Goal: Transaction & Acquisition: Purchase product/service

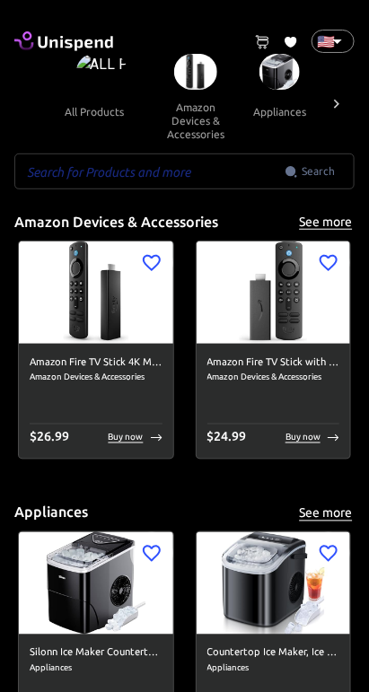
click at [107, 172] on input "text" at bounding box center [149, 171] width 270 height 36
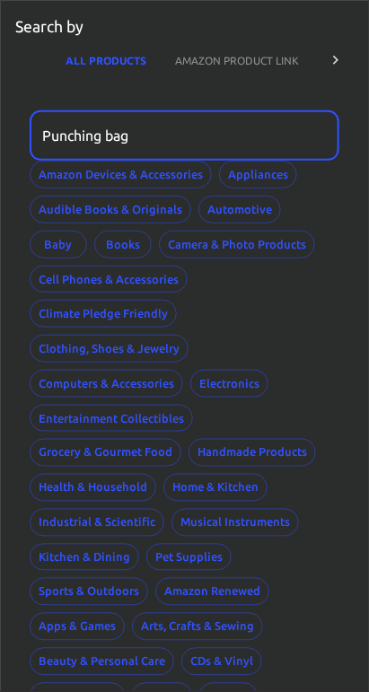
type input "Punching bag"
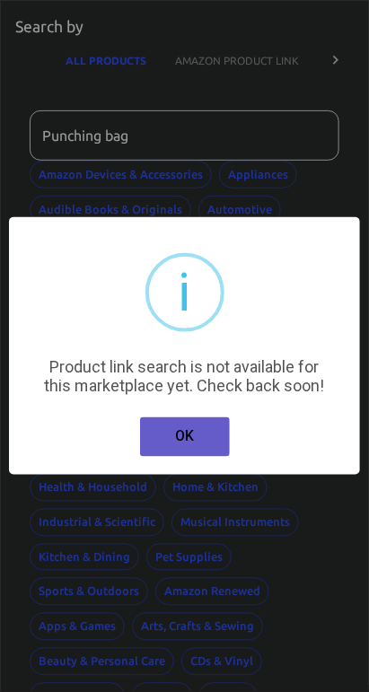
click at [199, 438] on button "OK" at bounding box center [185, 436] width 90 height 39
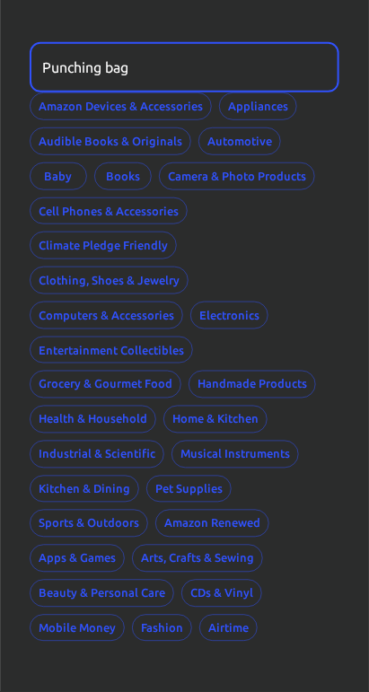
scroll to position [70, 0]
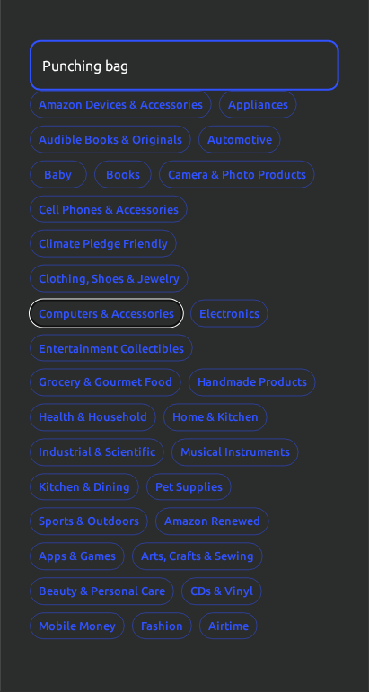
click at [89, 319] on button "Computers & Accessories" at bounding box center [106, 314] width 153 height 28
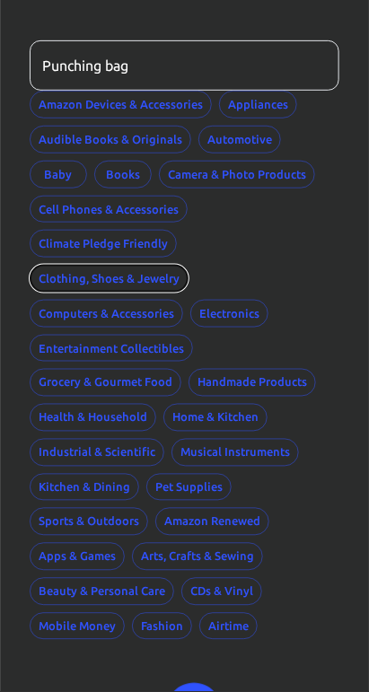
click at [79, 280] on button "Clothing, Shoes & Jewelry" at bounding box center [109, 279] width 159 height 28
click at [71, 278] on button "Clothing, Shoes & Jewelry" at bounding box center [109, 279] width 159 height 28
click at [80, 282] on button "Clothing, Shoes & Jewelry" at bounding box center [109, 279] width 159 height 28
click at [73, 275] on button "Clothing, Shoes & Jewelry" at bounding box center [109, 279] width 159 height 28
click at [72, 275] on button "Clothing, Shoes & Jewelry" at bounding box center [109, 279] width 159 height 28
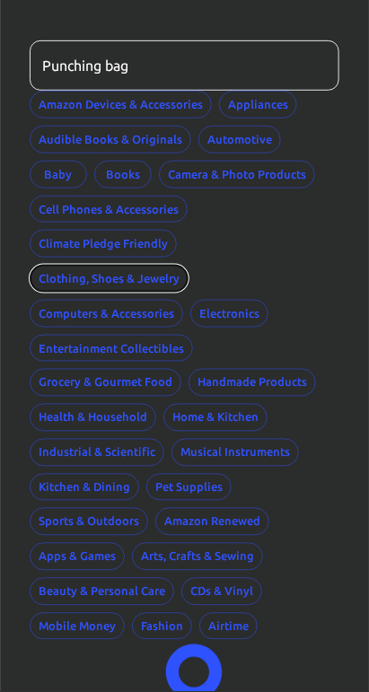
click at [72, 276] on button "Clothing, Shoes & Jewelry" at bounding box center [109, 279] width 159 height 28
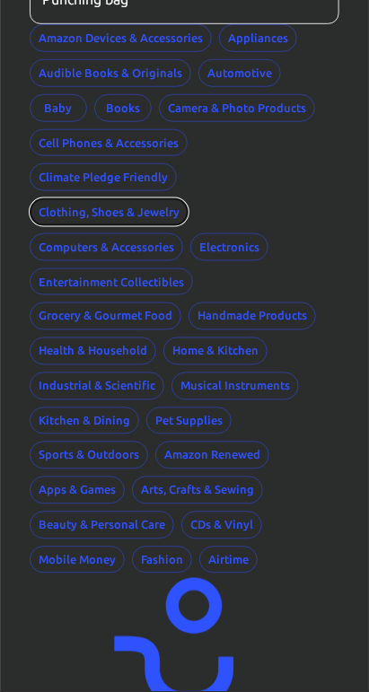
scroll to position [118, 0]
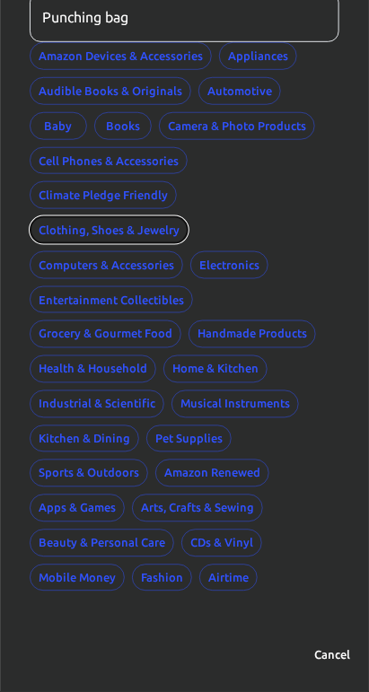
click at [51, 222] on button "Clothing, Shoes & Jewelry" at bounding box center [109, 230] width 159 height 28
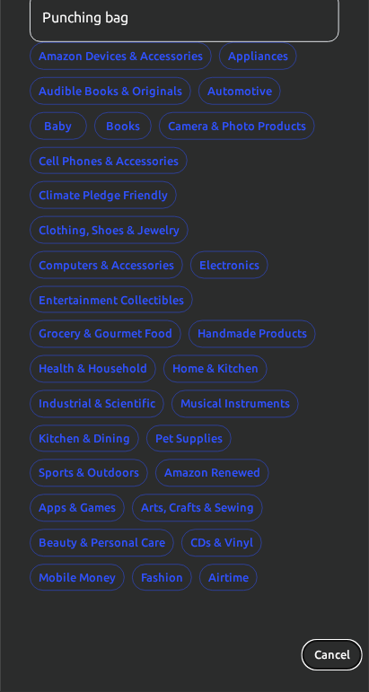
click at [327, 646] on button "Cancel" at bounding box center [331, 656] width 57 height 28
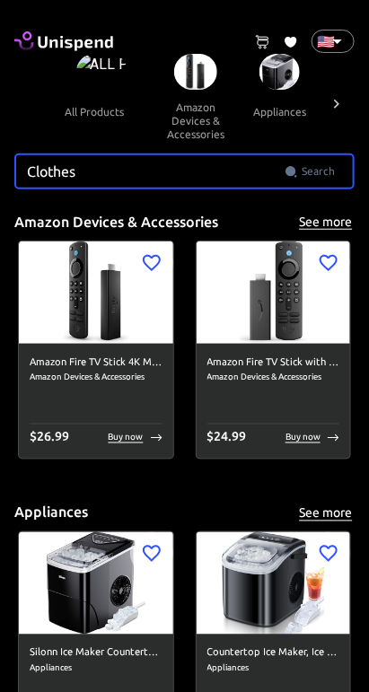
type input "Clothes"
click at [324, 172] on span "Search" at bounding box center [317, 171] width 33 height 18
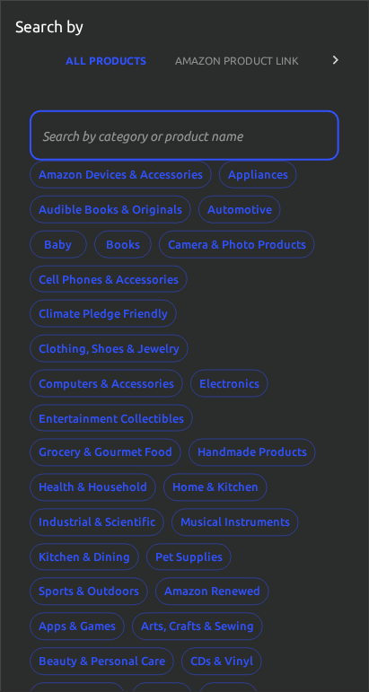
click at [313, 159] on input "text" at bounding box center [178, 135] width 297 height 50
click at [78, 169] on button "Amazon Devices & Accessories" at bounding box center [121, 175] width 182 height 28
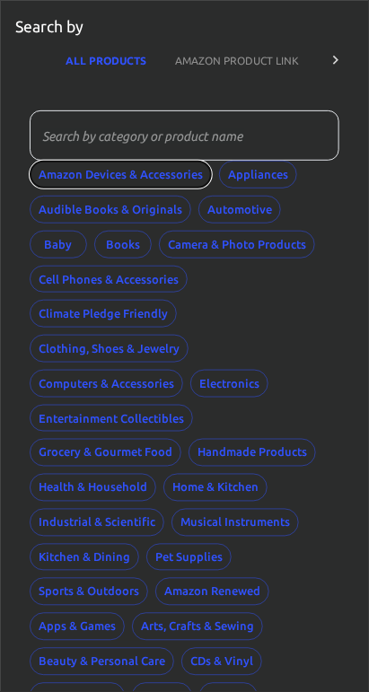
click at [85, 172] on button "Amazon Devices & Accessories" at bounding box center [121, 175] width 182 height 28
click at [83, 170] on button "Amazon Devices & Accessories" at bounding box center [121, 175] width 182 height 28
click at [83, 172] on button "Amazon Devices & Accessories" at bounding box center [121, 175] width 182 height 28
click at [86, 175] on button "Amazon Devices & Accessories" at bounding box center [121, 175] width 182 height 28
click at [84, 174] on button "Amazon Devices & Accessories" at bounding box center [121, 175] width 182 height 28
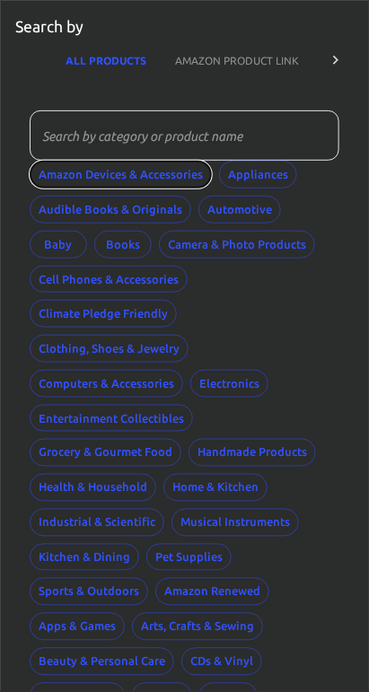
click at [85, 174] on button "Amazon Devices & Accessories" at bounding box center [121, 175] width 182 height 28
click at [84, 173] on button "Amazon Devices & Accessories" at bounding box center [121, 175] width 182 height 28
click at [76, 252] on button "Baby" at bounding box center [58, 245] width 57 height 28
click at [52, 235] on button "Baby" at bounding box center [58, 245] width 57 height 28
click at [58, 236] on button "Baby" at bounding box center [58, 245] width 57 height 28
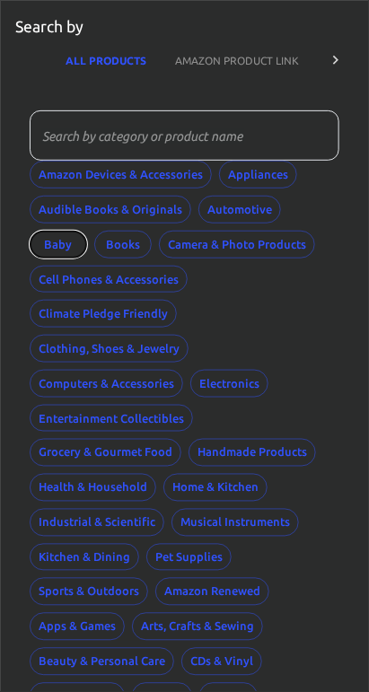
click at [56, 242] on button "Baby" at bounding box center [58, 245] width 57 height 28
click at [60, 239] on button "Baby" at bounding box center [58, 245] width 57 height 28
